Goal: Task Accomplishment & Management: Manage account settings

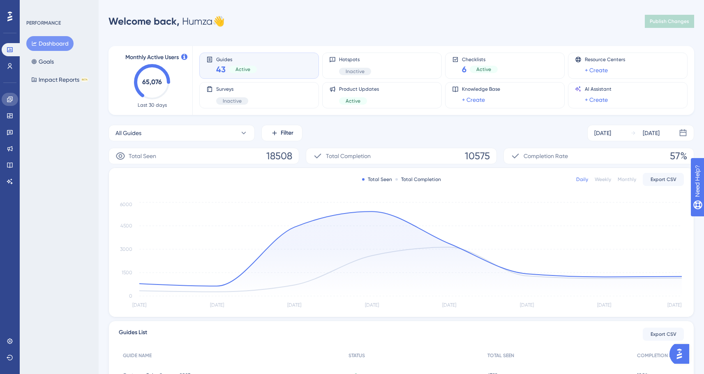
click at [15, 96] on link at bounding box center [10, 99] width 16 height 13
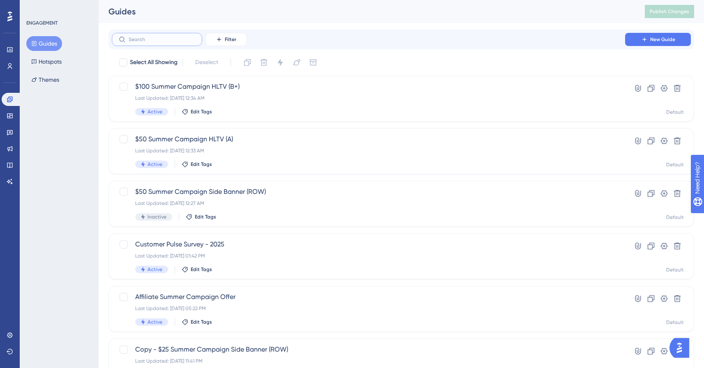
click at [143, 38] on input "text" at bounding box center [162, 40] width 67 height 6
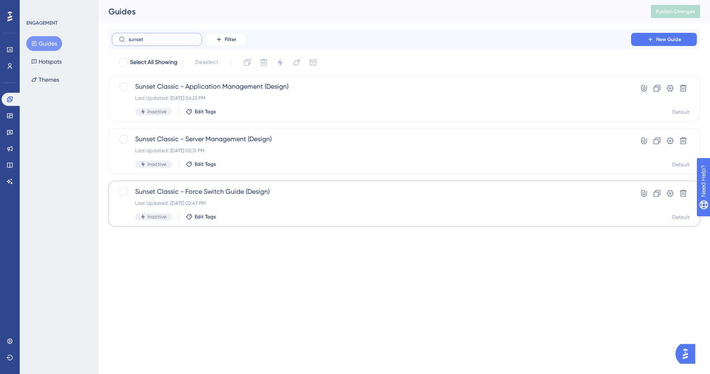
type input "sunset"
click at [240, 194] on span "Sunset Classic - Force Switch Guide (Design)" at bounding box center [371, 192] width 473 height 10
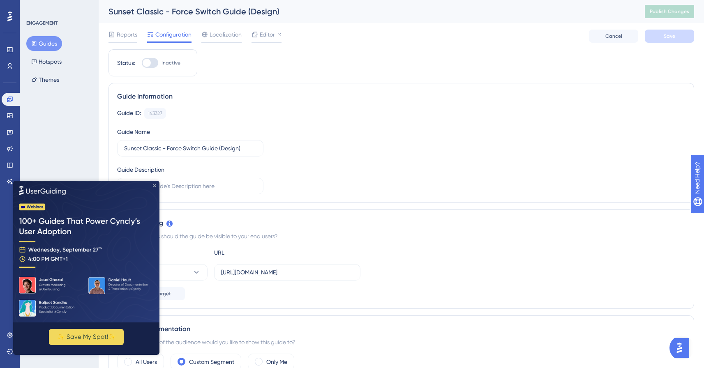
click at [154, 185] on icon "Close Preview" at bounding box center [154, 185] width 3 height 3
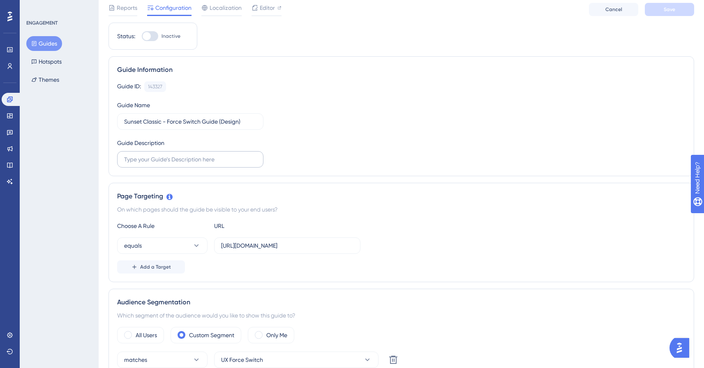
scroll to position [129, 0]
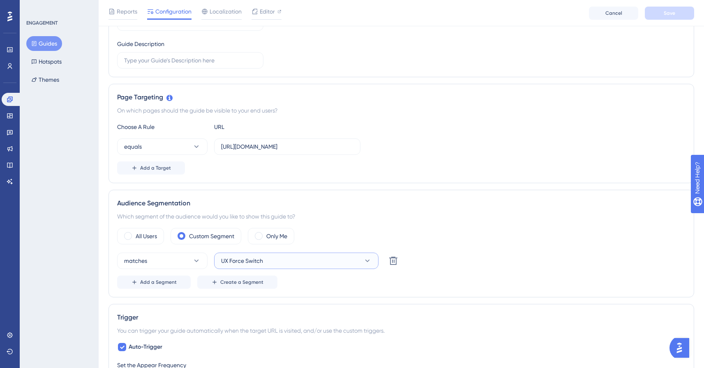
click at [261, 257] on span "UX Force Switch" at bounding box center [242, 261] width 42 height 10
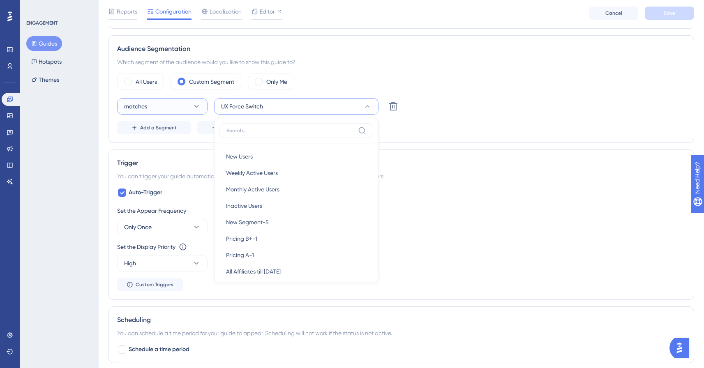
click at [178, 104] on button "matches" at bounding box center [162, 106] width 90 height 16
click at [227, 101] on button "UX Force Switch" at bounding box center [296, 106] width 164 height 16
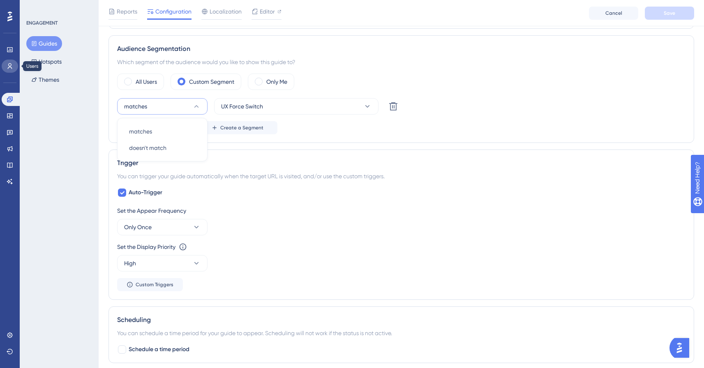
click at [7, 69] on icon at bounding box center [10, 66] width 7 height 7
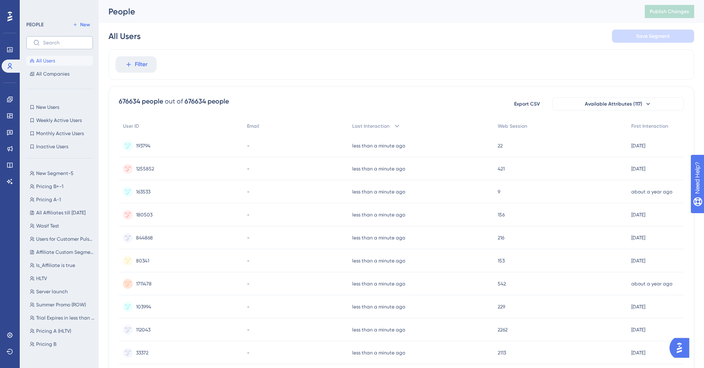
click at [71, 39] on label at bounding box center [59, 42] width 67 height 13
click at [71, 40] on input "text" at bounding box center [64, 43] width 43 height 6
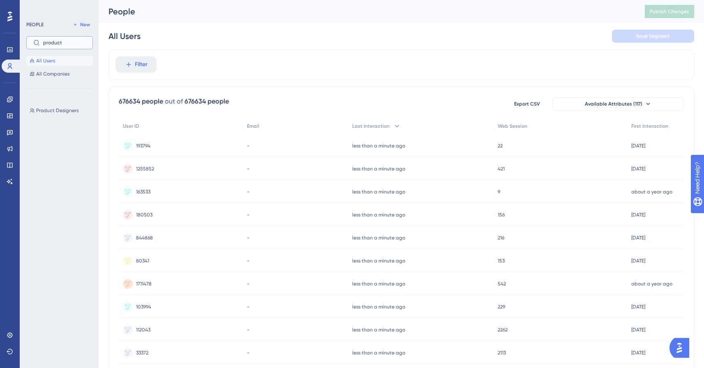
type input "product"
click at [60, 104] on div "Product Designers Product Designers" at bounding box center [62, 196] width 72 height 188
click at [64, 110] on span "Product Designers" at bounding box center [57, 110] width 42 height 7
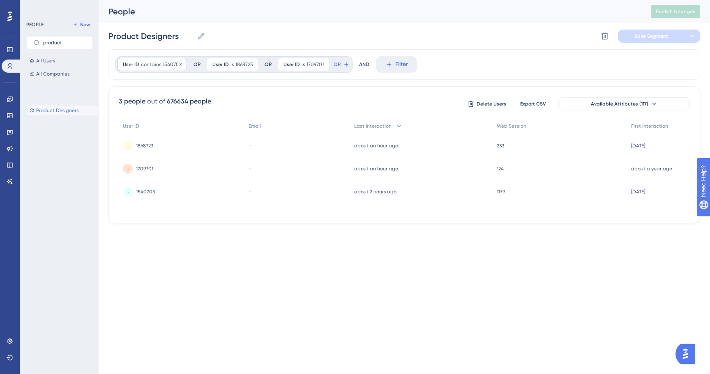
click at [159, 70] on div "User ID contains 1540703 1540703 Remove" at bounding box center [152, 64] width 69 height 13
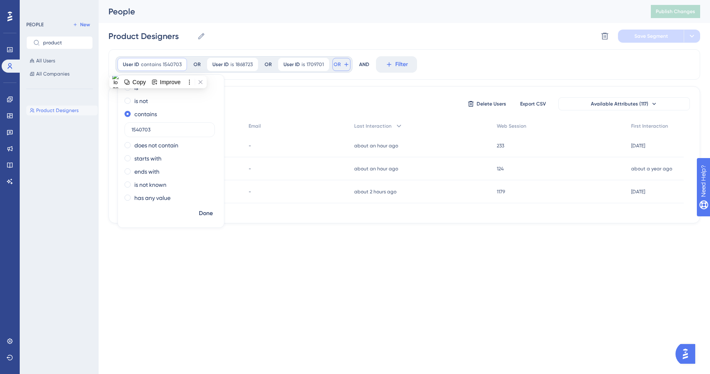
click at [343, 65] on icon at bounding box center [346, 64] width 7 height 7
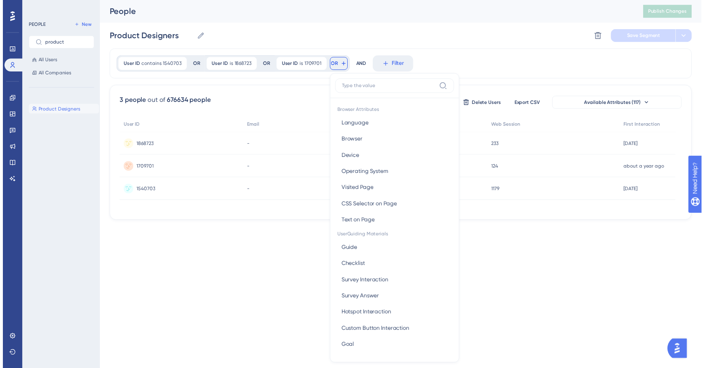
scroll to position [37, 0]
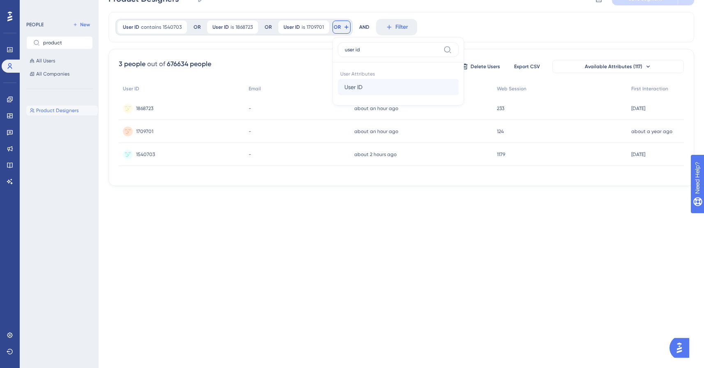
type input "user id"
click at [364, 85] on button "User ID User ID" at bounding box center [398, 87] width 121 height 16
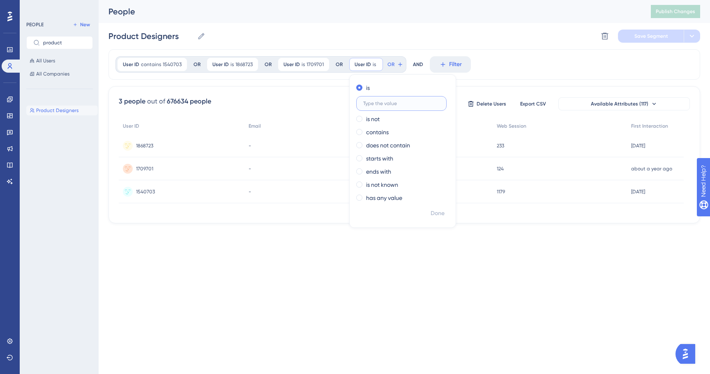
paste input "622913"
type input "622913"
click at [431, 210] on span "Done" at bounding box center [438, 214] width 14 height 10
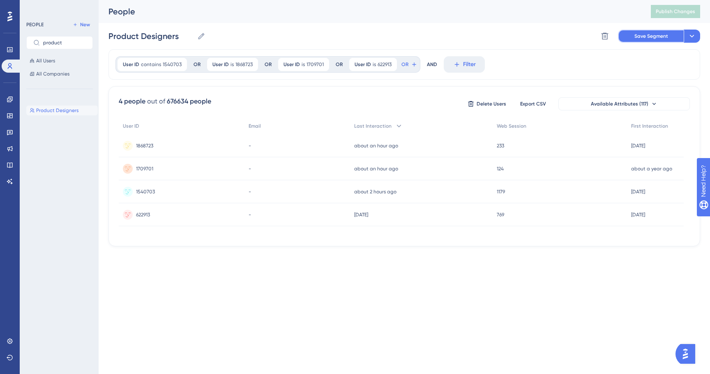
click at [646, 37] on span "Save Segment" at bounding box center [652, 36] width 34 height 7
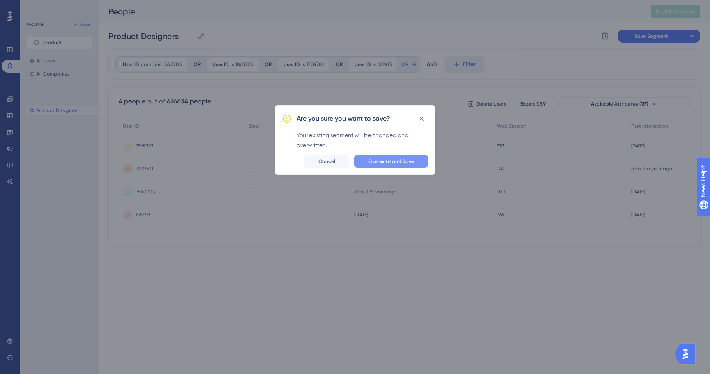
click at [401, 155] on button "Overwrite and Save" at bounding box center [391, 161] width 74 height 13
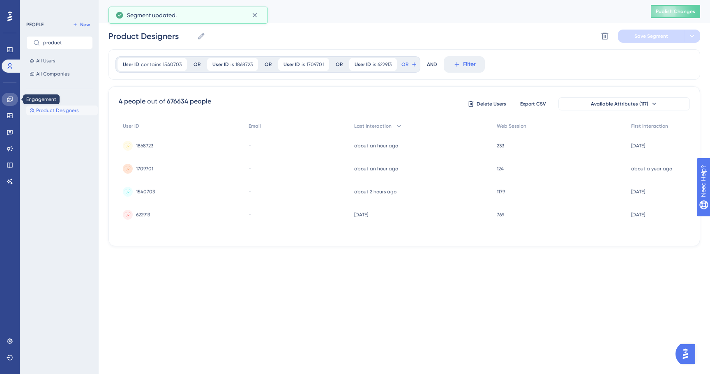
click at [11, 96] on icon at bounding box center [10, 99] width 7 height 7
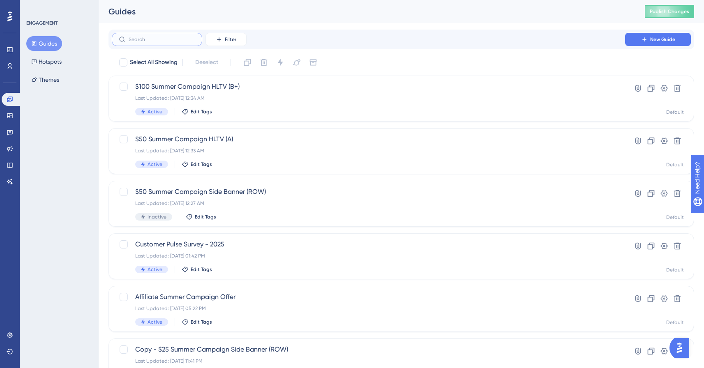
click at [182, 37] on input "text" at bounding box center [162, 40] width 67 height 6
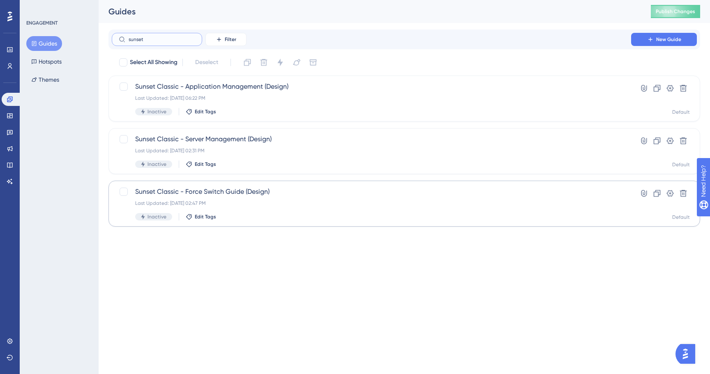
type input "sunset"
click at [273, 195] on span "Sunset Classic - Force Switch Guide (Design)" at bounding box center [371, 192] width 473 height 10
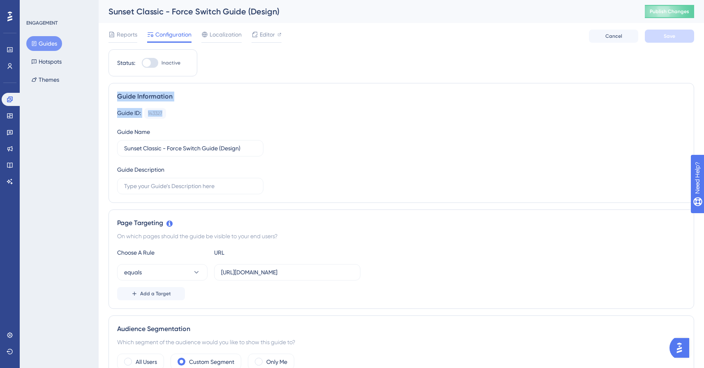
drag, startPoint x: 150, startPoint y: 63, endPoint x: 272, endPoint y: 116, distance: 133.7
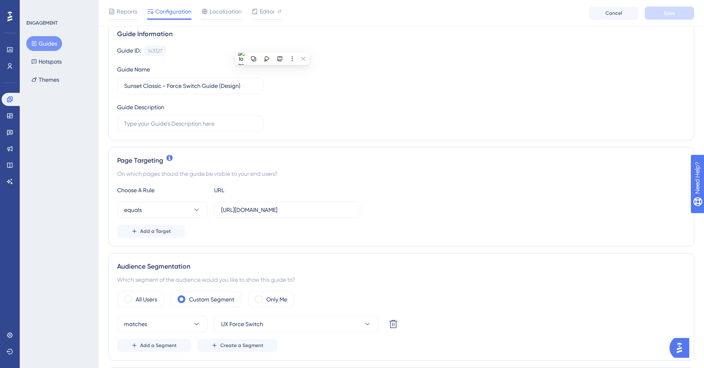
click at [386, 172] on div "On which pages should the guide be visible to your end users?" at bounding box center [401, 174] width 568 height 10
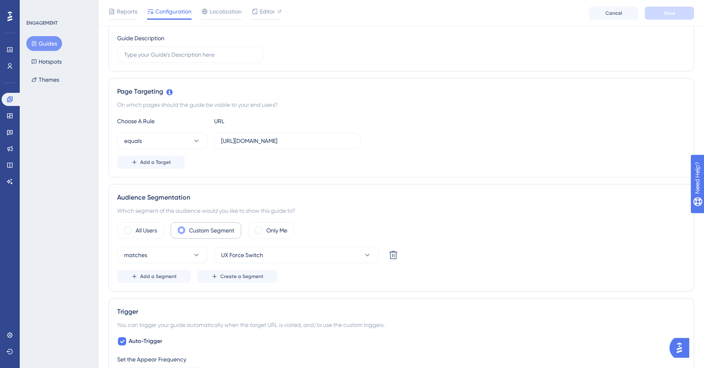
scroll to position [135, 0]
click at [248, 252] on span "UX Force Switch" at bounding box center [242, 255] width 42 height 10
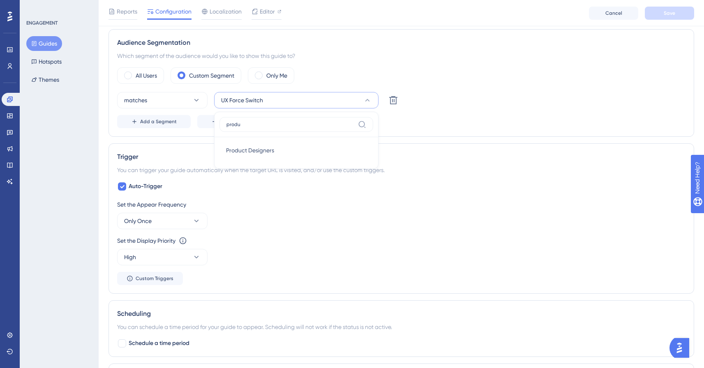
type input "produ"
click at [303, 147] on div "Product Designers Product Designers" at bounding box center [296, 150] width 141 height 16
click at [186, 221] on button "Only Once" at bounding box center [162, 221] width 90 height 16
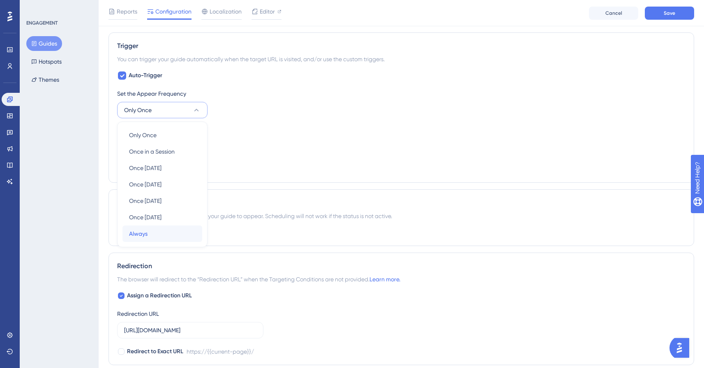
click at [178, 227] on div "Always Always" at bounding box center [162, 234] width 67 height 16
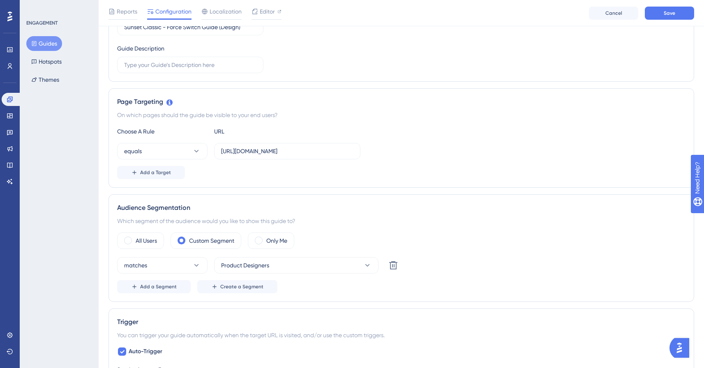
scroll to position [120, 0]
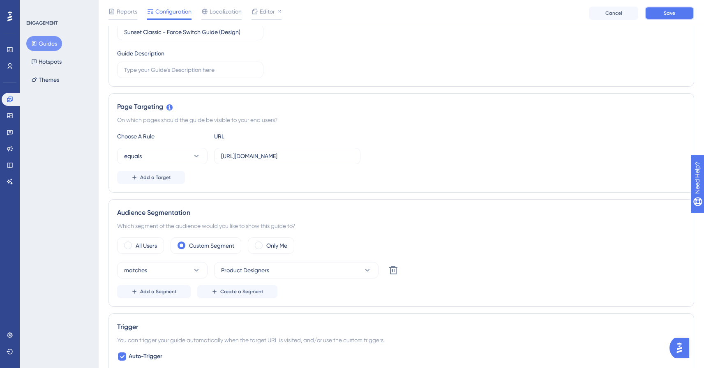
drag, startPoint x: 657, startPoint y: 18, endPoint x: 540, endPoint y: 76, distance: 130.7
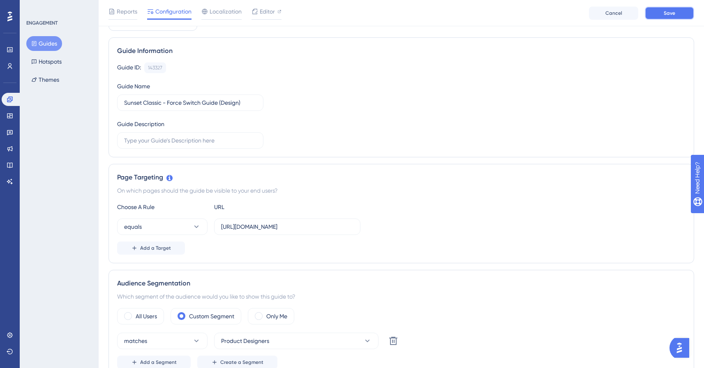
scroll to position [0, 0]
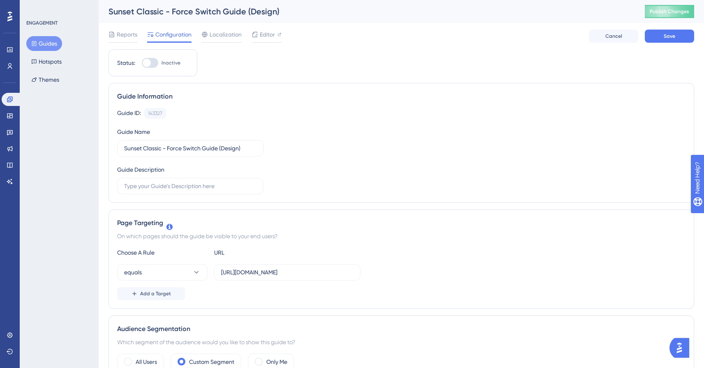
click at [152, 65] on div at bounding box center [150, 63] width 16 height 10
click at [142, 63] on input "Inactive" at bounding box center [141, 63] width 0 height 0
checkbox input "true"
click at [672, 35] on span "Save" at bounding box center [670, 36] width 12 height 7
click at [674, 12] on span "Publish Changes" at bounding box center [669, 11] width 39 height 7
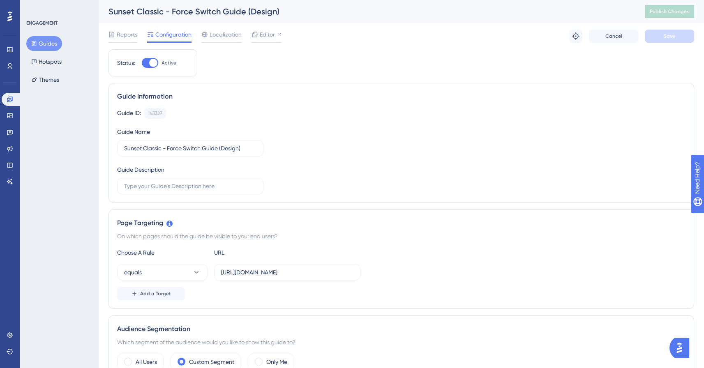
click at [61, 45] on button "Guides" at bounding box center [44, 43] width 36 height 15
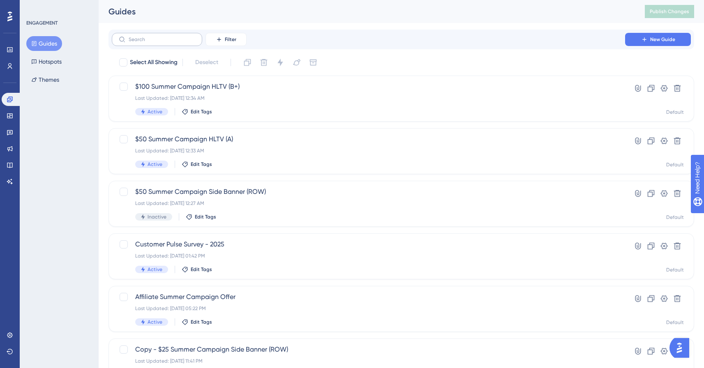
click at [188, 44] on label at bounding box center [157, 39] width 90 height 13
click at [188, 42] on input "text" at bounding box center [162, 40] width 67 height 6
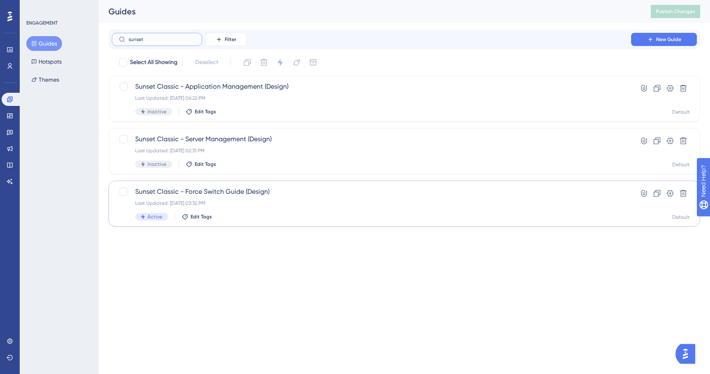
type input "sunset"
click at [277, 212] on div "Sunset Classic - Force Switch Guide (Design) Last Updated: [DATE] 03:32 PM Acti…" at bounding box center [371, 204] width 473 height 34
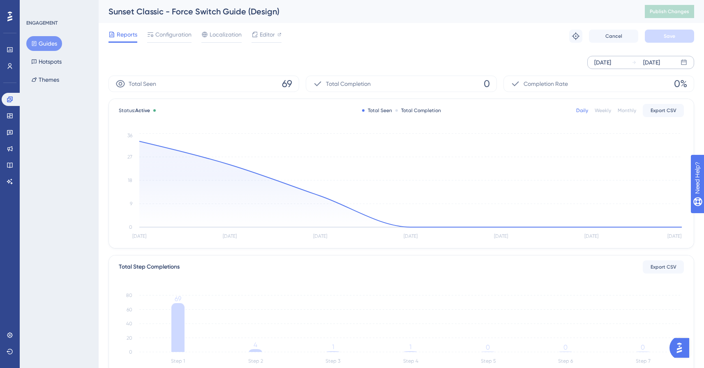
click at [628, 63] on div "[DATE] [DATE]" at bounding box center [640, 62] width 107 height 13
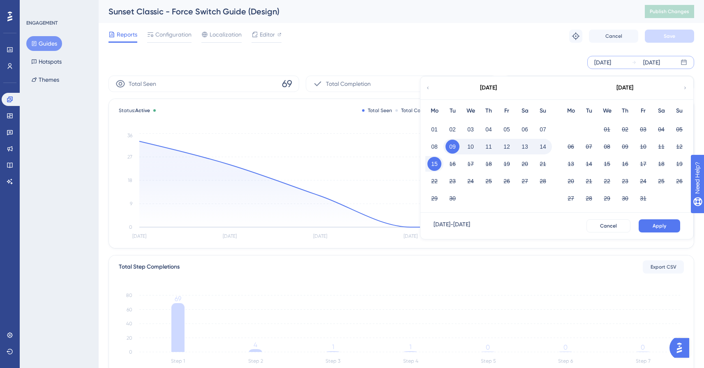
click at [428, 91] on icon at bounding box center [427, 87] width 5 height 7
click at [643, 194] on button "29" at bounding box center [643, 199] width 14 height 14
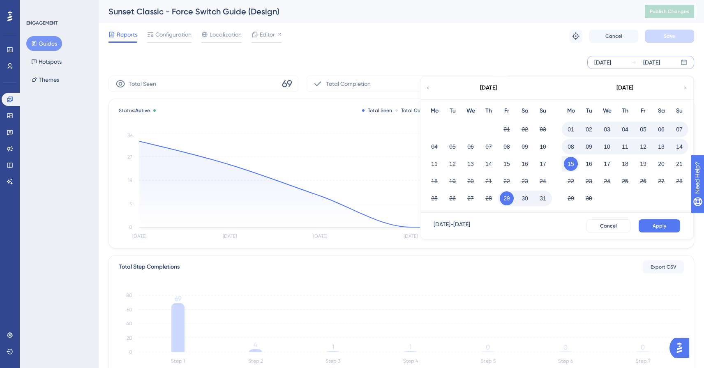
click at [655, 218] on div "[DATE] - [DATE] Cancel Apply" at bounding box center [556, 226] width 273 height 26
click at [659, 221] on button "Apply" at bounding box center [660, 225] width 42 height 13
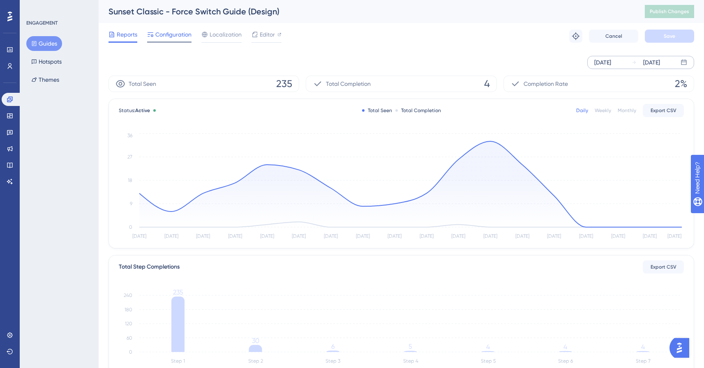
click at [180, 38] on span "Configuration" at bounding box center [173, 35] width 36 height 10
